Goal: Information Seeking & Learning: Learn about a topic

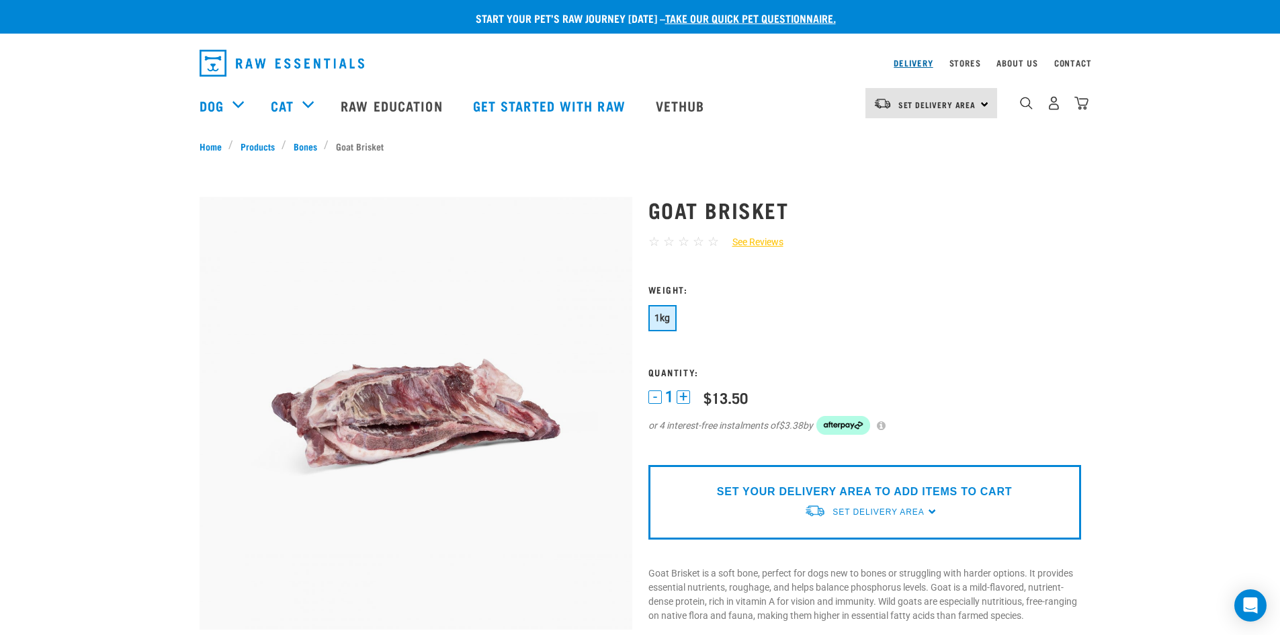
click at [920, 60] on link "Delivery" at bounding box center [912, 62] width 39 height 5
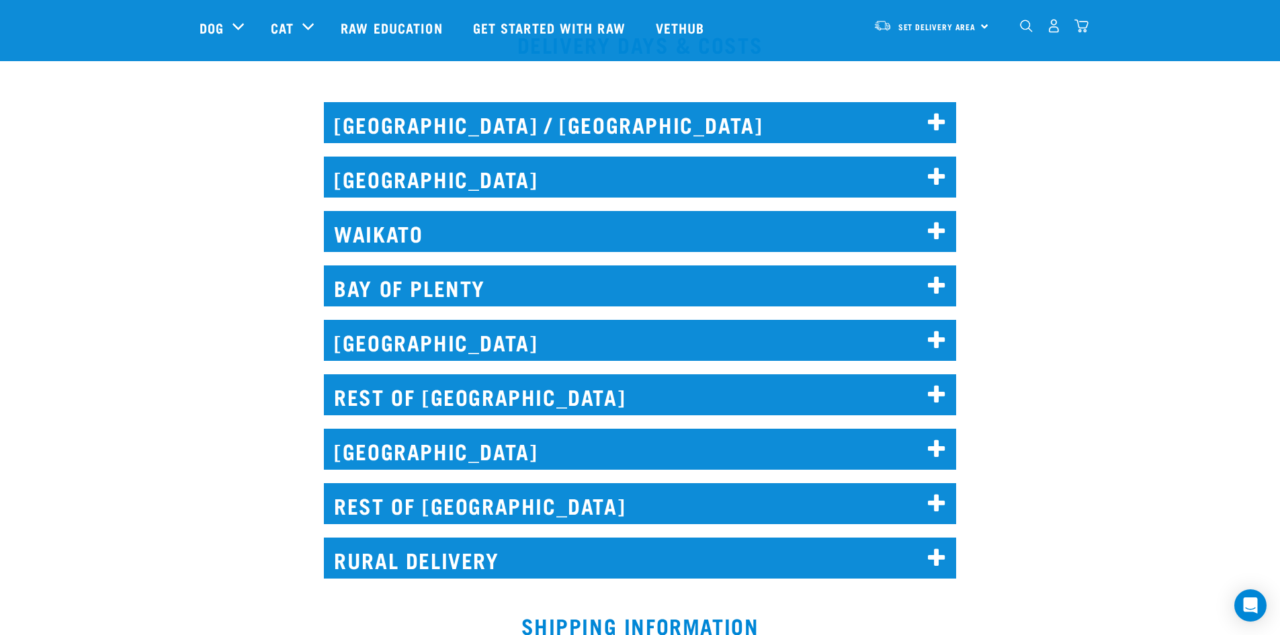
scroll to position [604, 0]
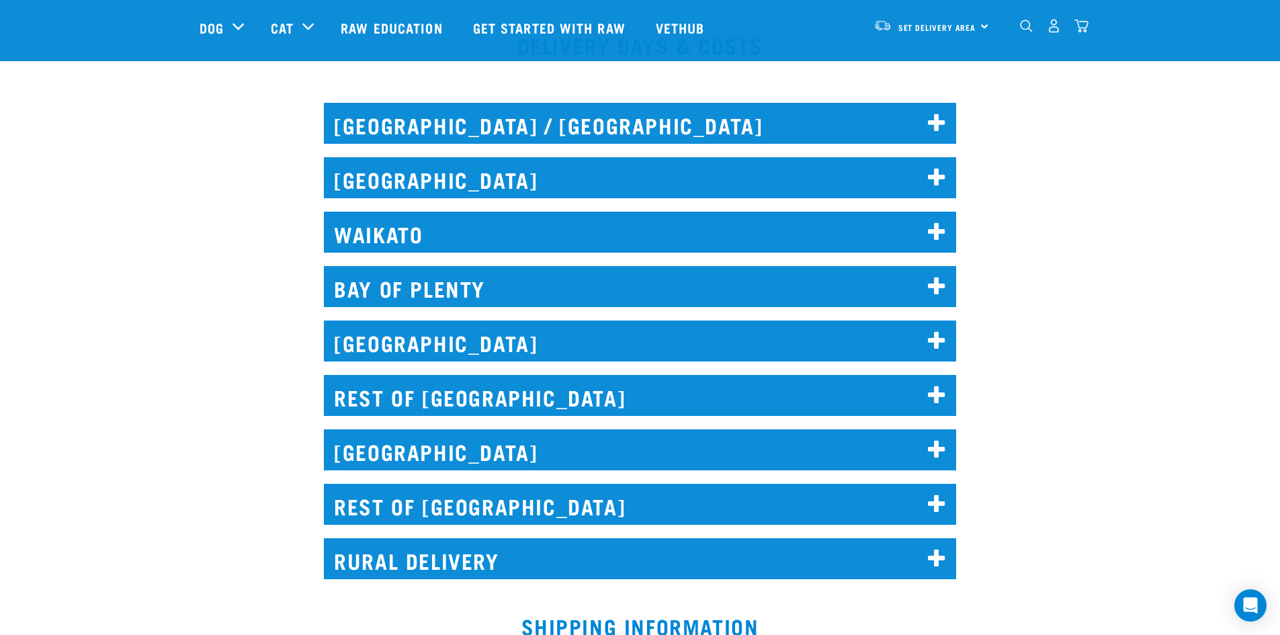
click at [527, 395] on h2 "REST OF NORTH ISLAND" at bounding box center [640, 395] width 632 height 41
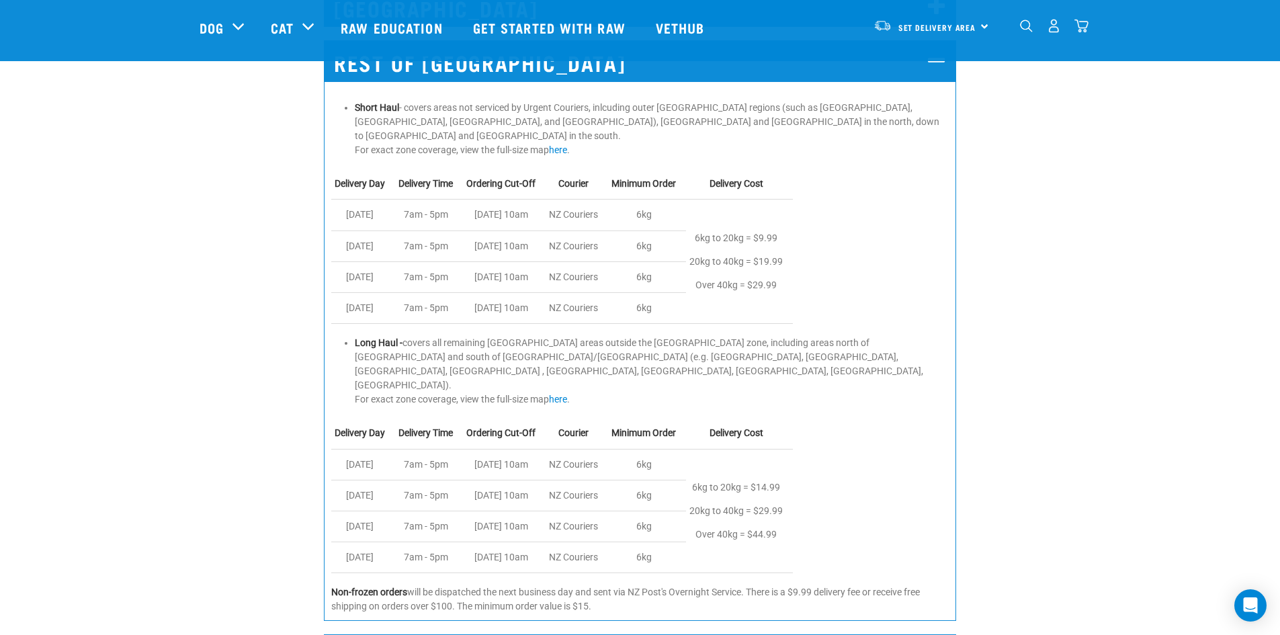
scroll to position [939, 0]
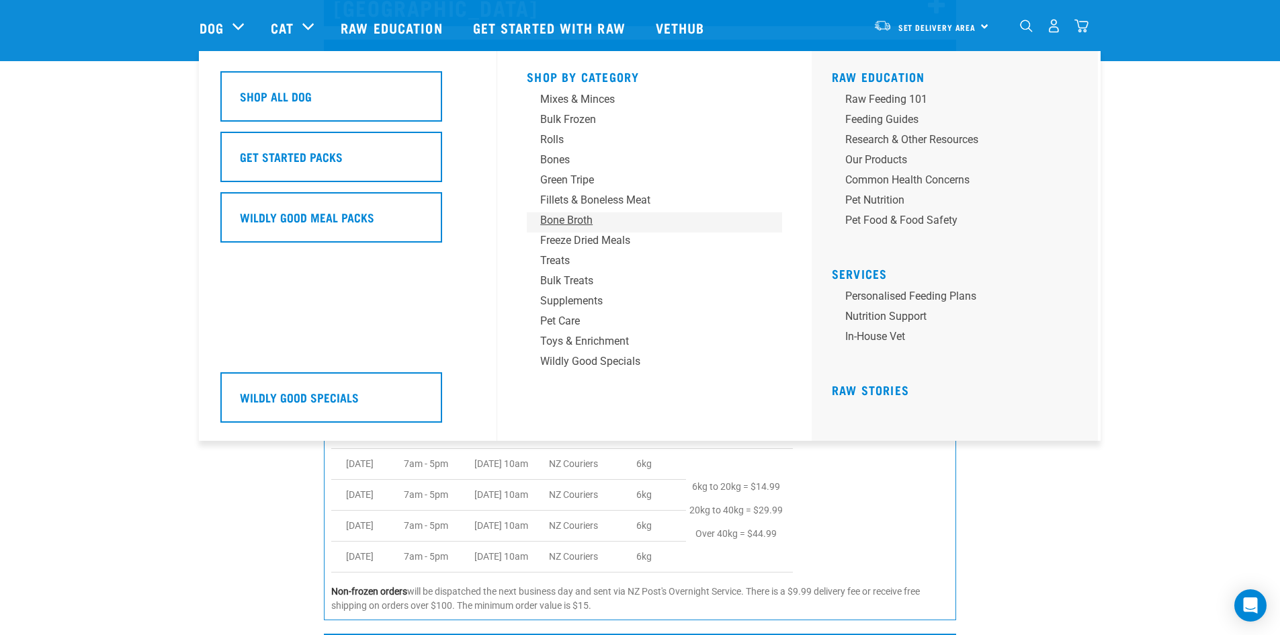
click at [560, 214] on div "Bone Broth" at bounding box center [645, 220] width 210 height 16
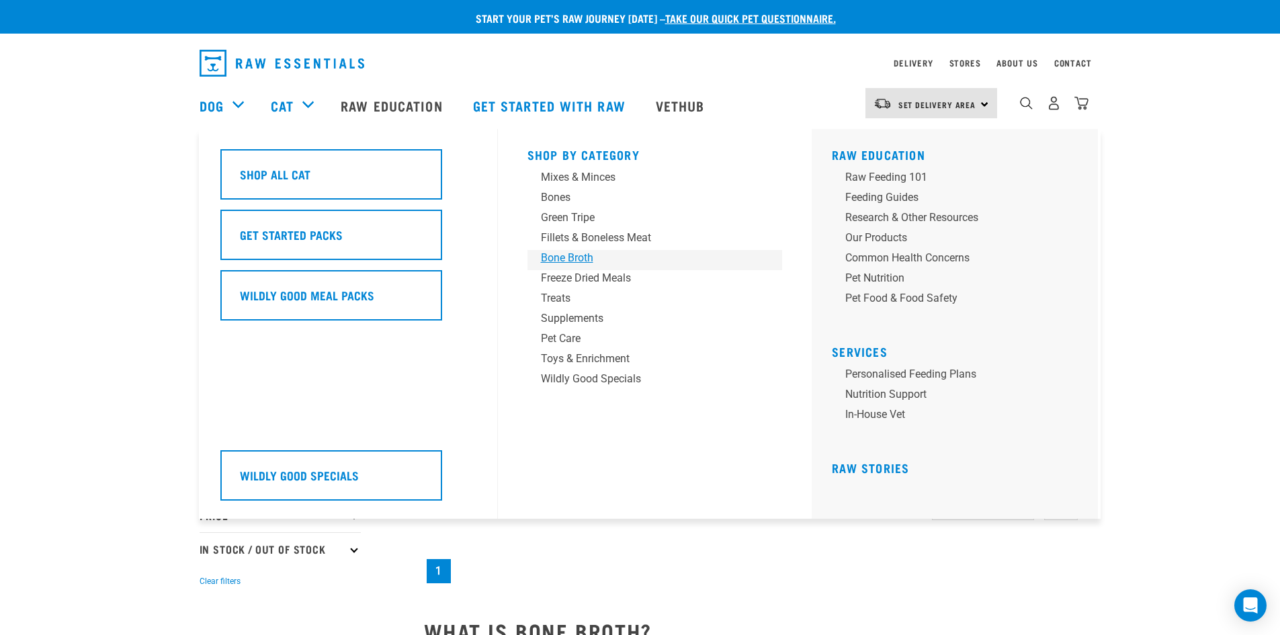
click at [566, 260] on div "Bone Broth" at bounding box center [646, 258] width 210 height 16
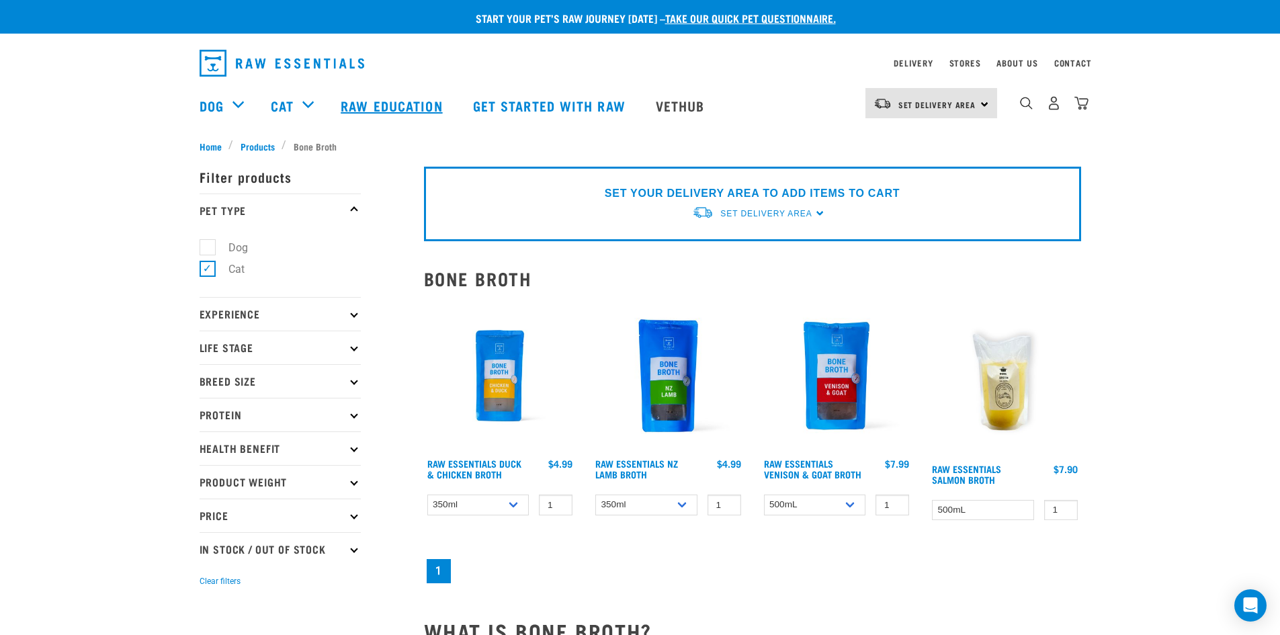
click at [373, 107] on link "Raw Education" at bounding box center [393, 106] width 132 height 54
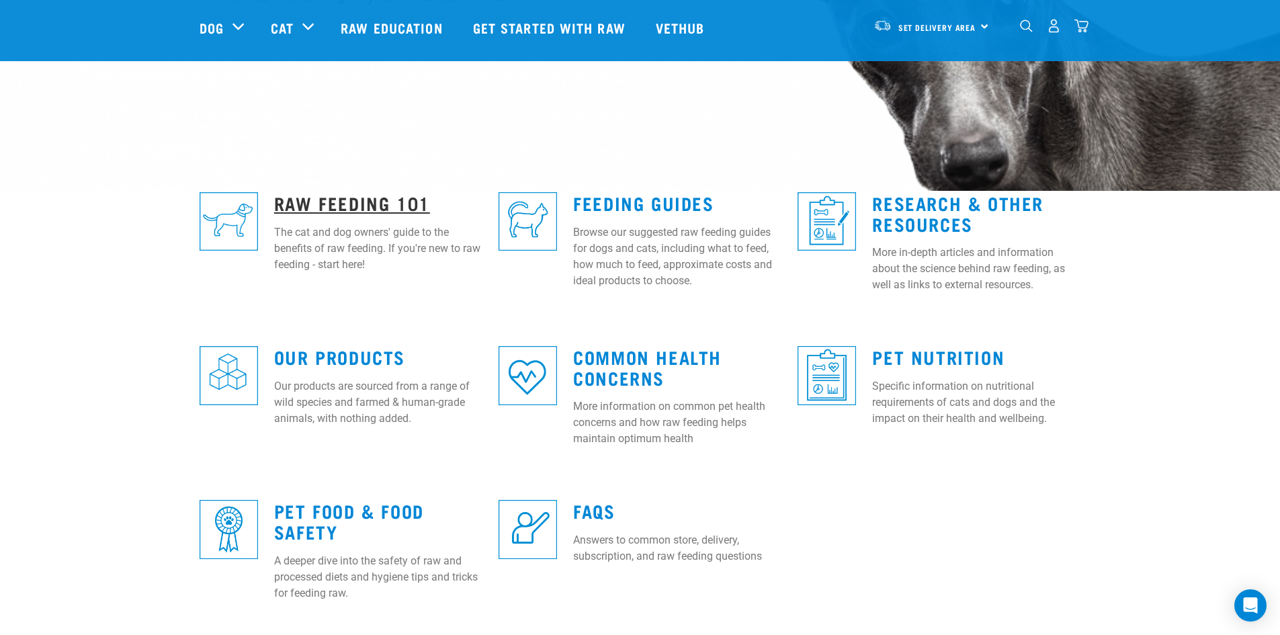
scroll to position [267, 0]
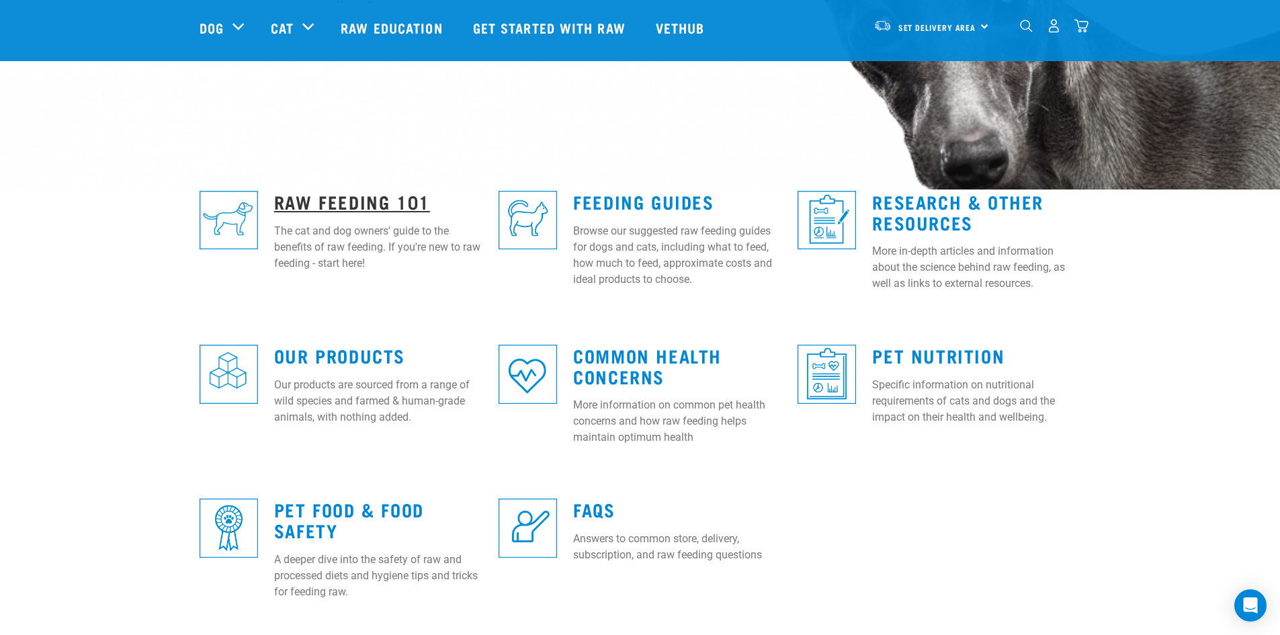
click at [355, 200] on link "Raw Feeding 101" at bounding box center [352, 201] width 156 height 10
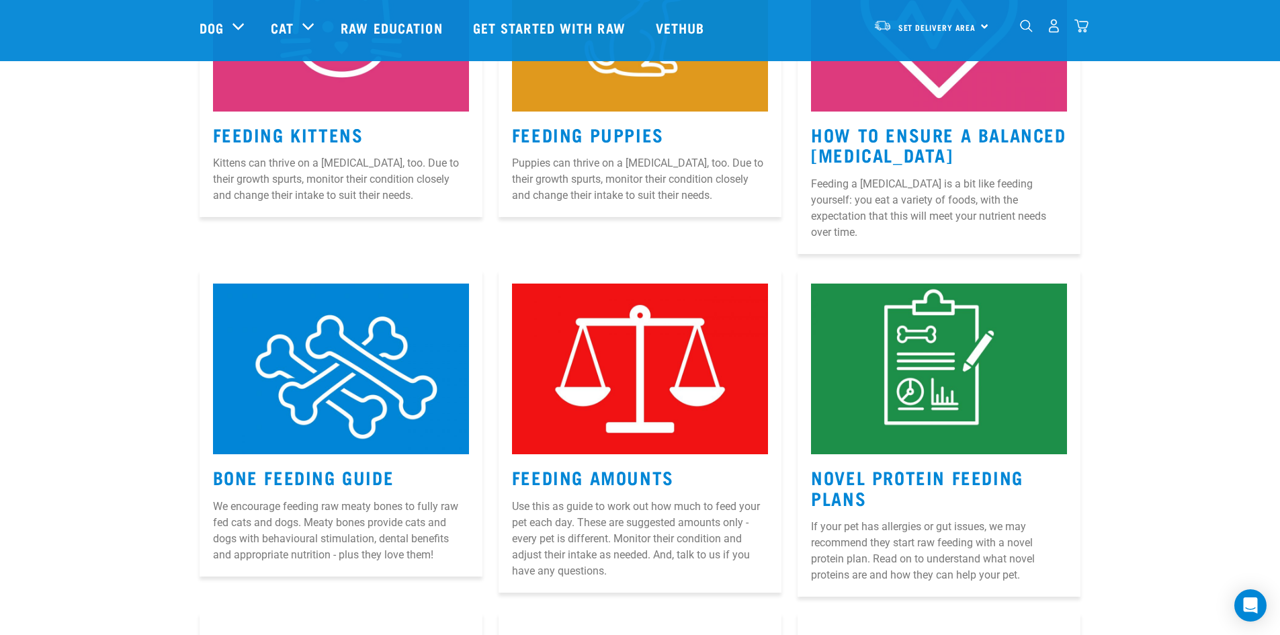
scroll to position [1075, 0]
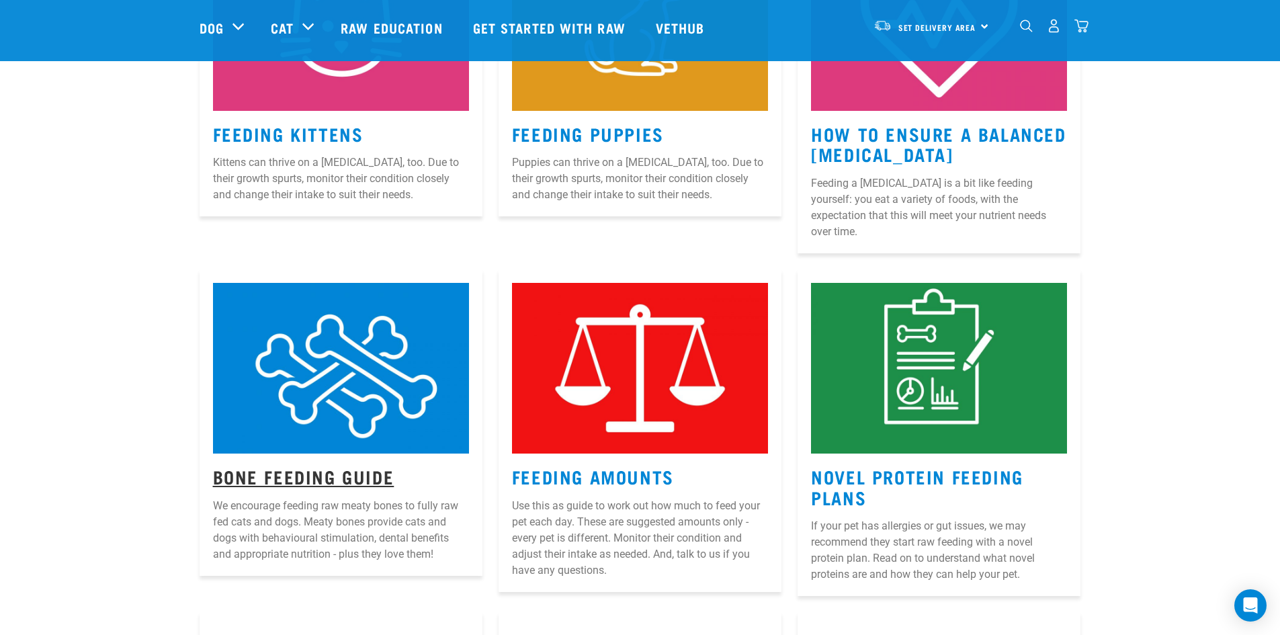
click at [320, 471] on link "Bone Feeding Guide" at bounding box center [303, 476] width 181 height 10
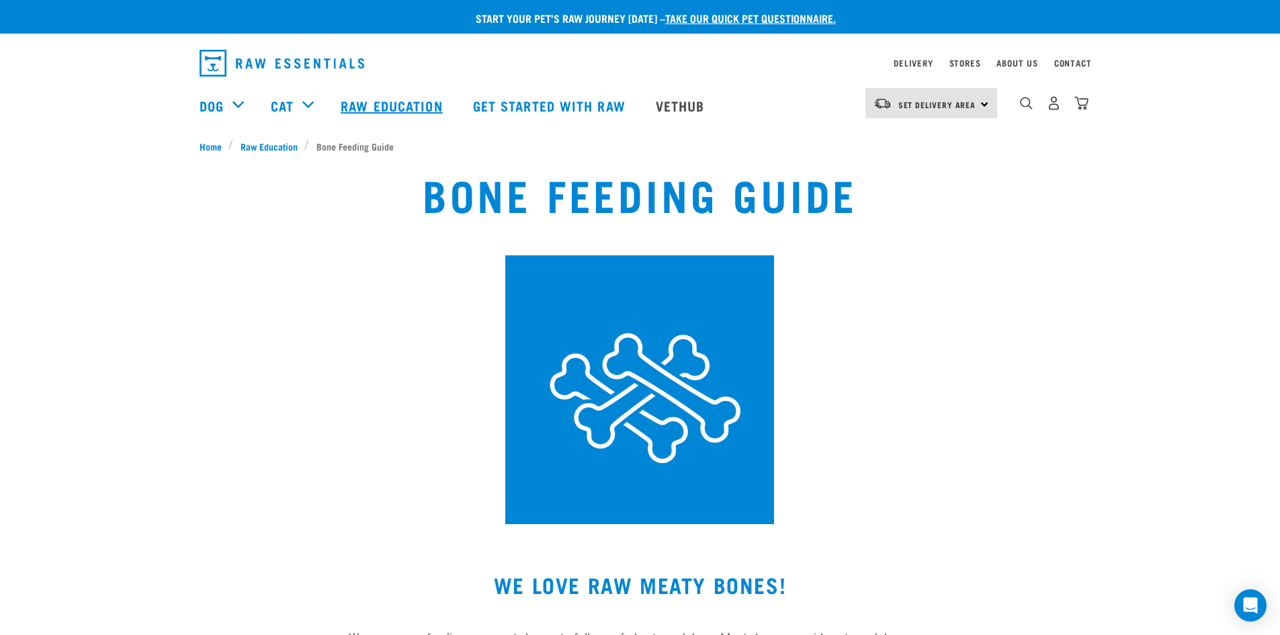
click at [376, 103] on link "Raw Education" at bounding box center [393, 106] width 132 height 54
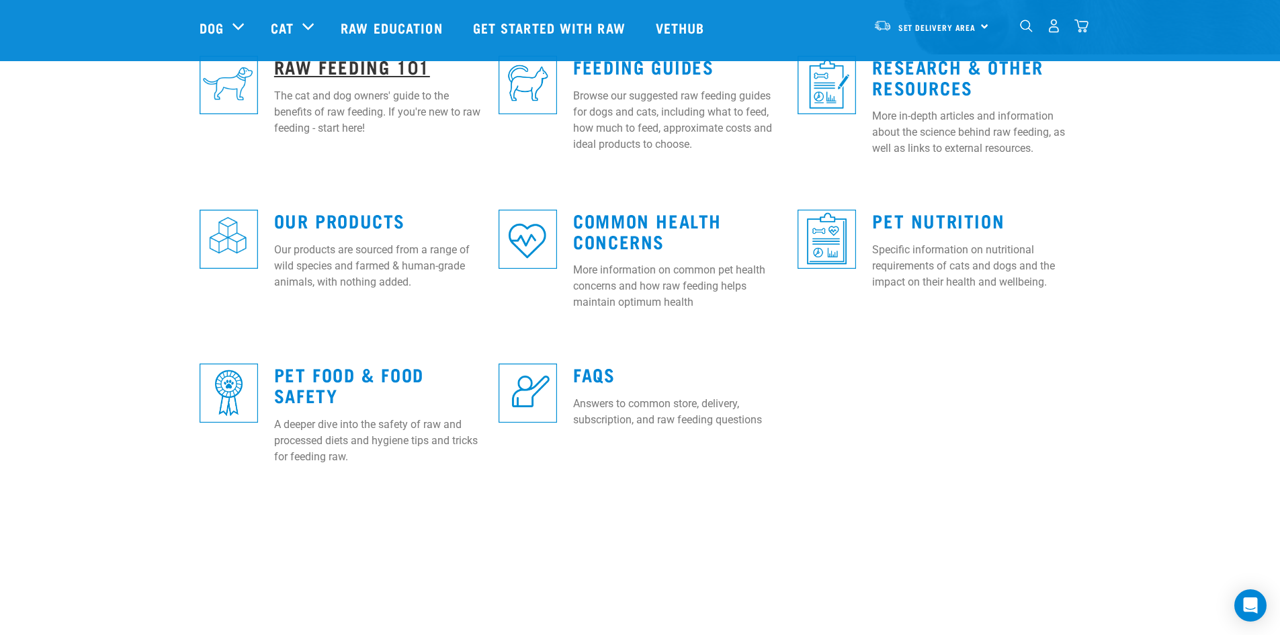
scroll to position [403, 0]
click at [327, 70] on link "Raw Feeding 101" at bounding box center [352, 65] width 156 height 10
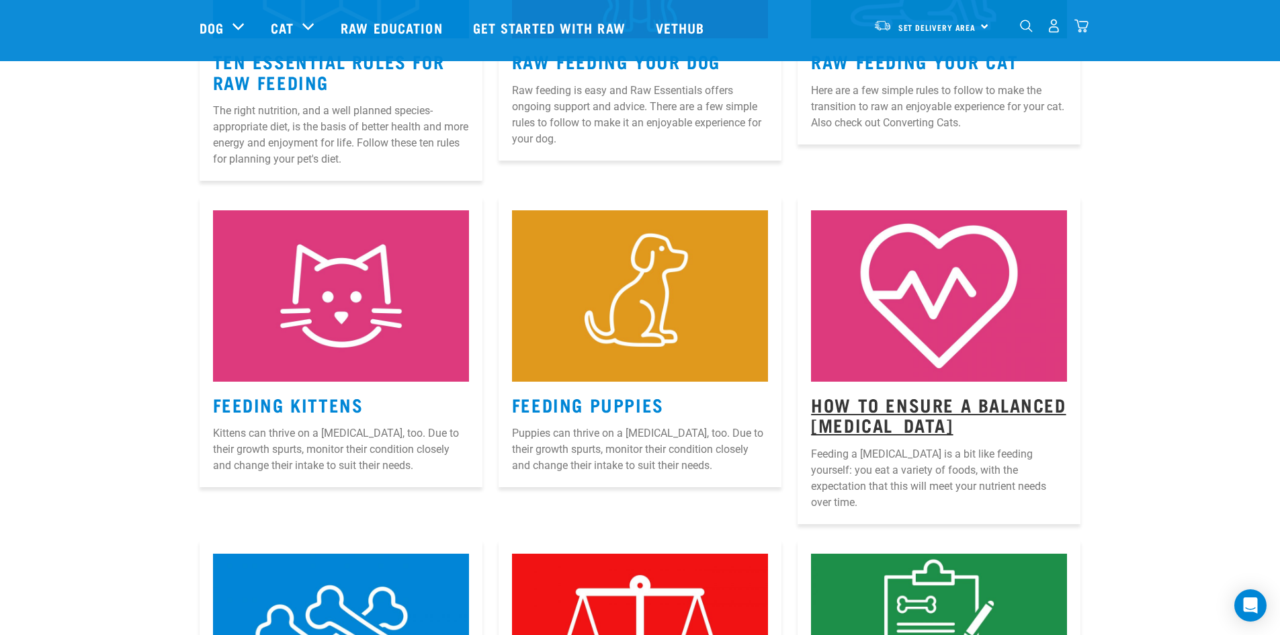
scroll to position [805, 0]
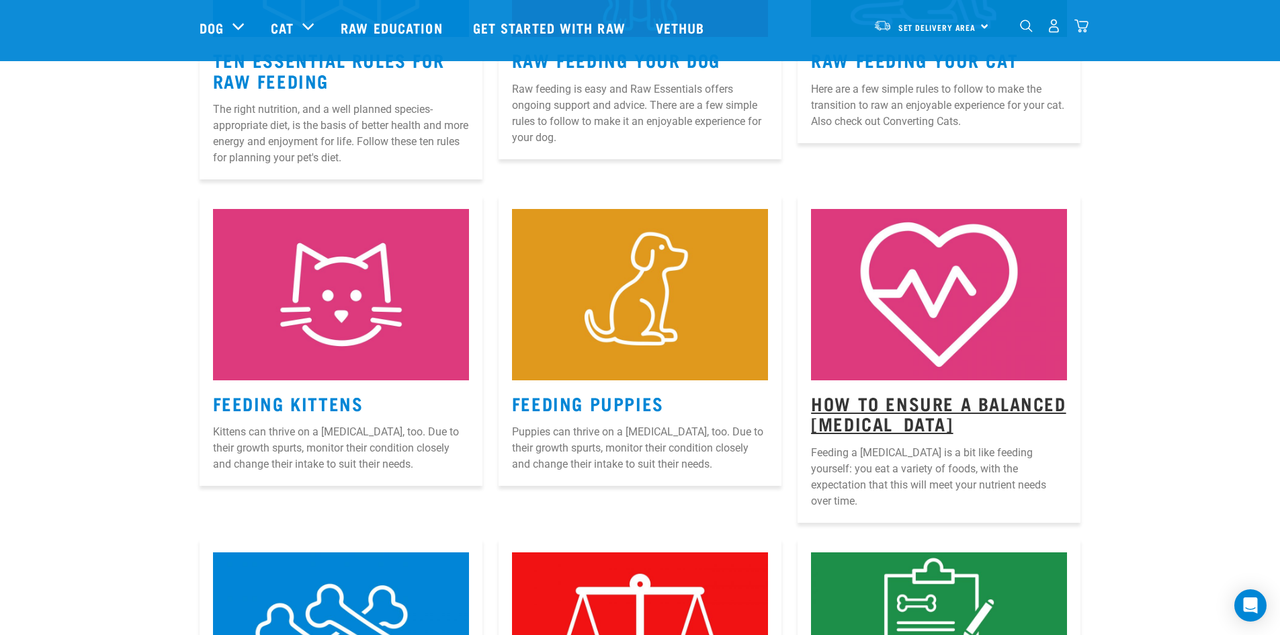
click at [859, 402] on link "How to Ensure a Balanced Raw Diet" at bounding box center [938, 413] width 255 height 31
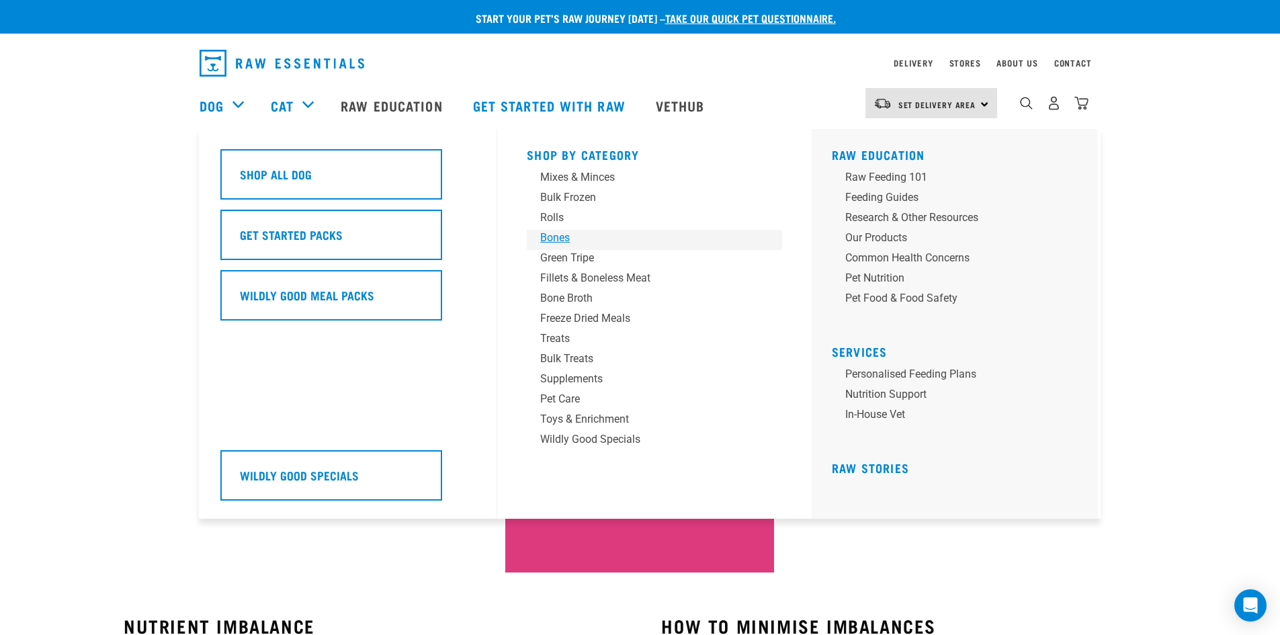
click at [554, 237] on div "Bones" at bounding box center [645, 238] width 210 height 16
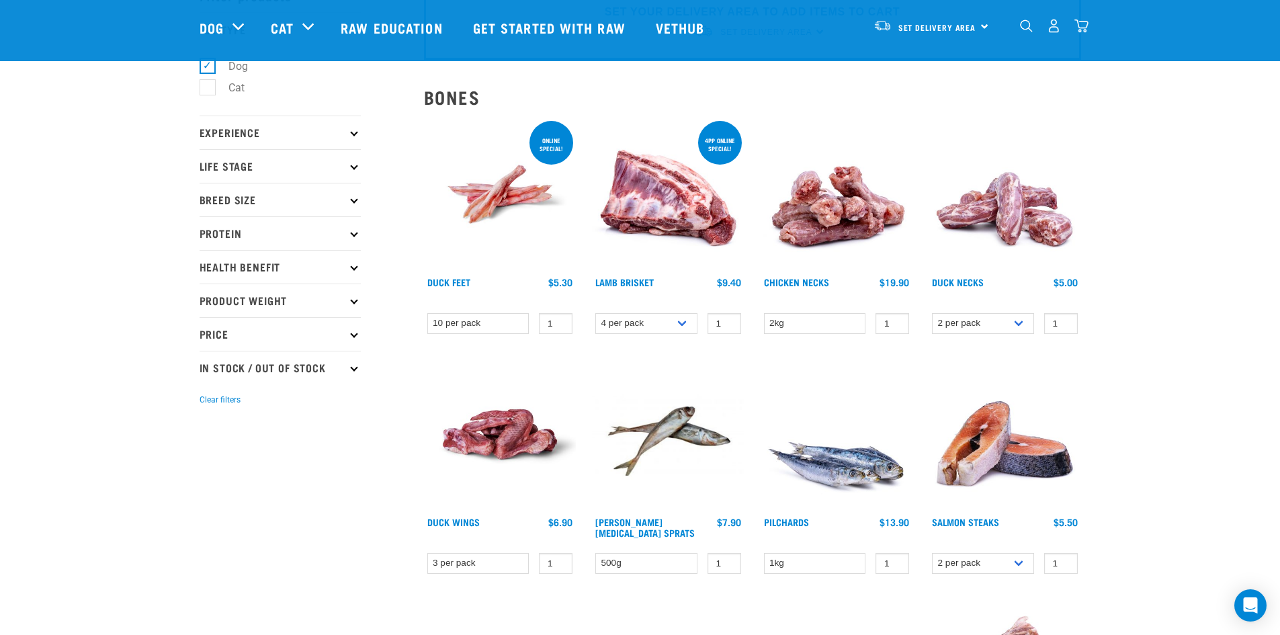
scroll to position [83, 0]
click at [974, 279] on link "Duck Necks" at bounding box center [958, 281] width 52 height 5
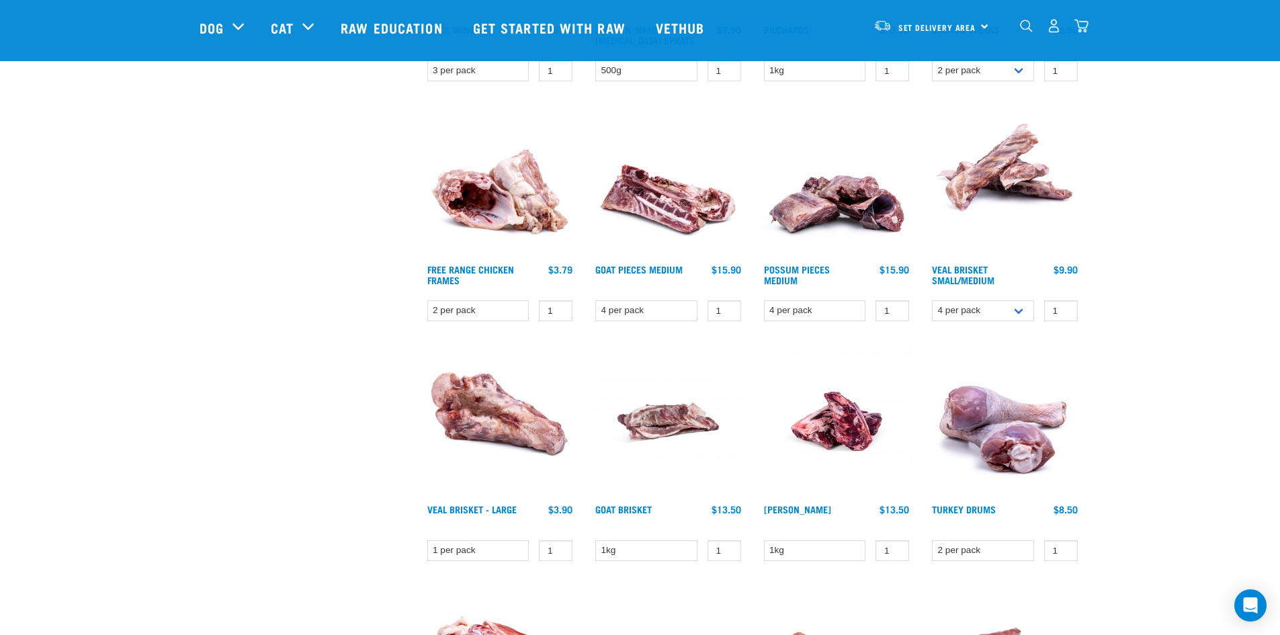
scroll to position [576, 0]
click at [977, 270] on link "Veal Brisket Small/Medium" at bounding box center [963, 273] width 62 height 15
